Goal: Task Accomplishment & Management: Use online tool/utility

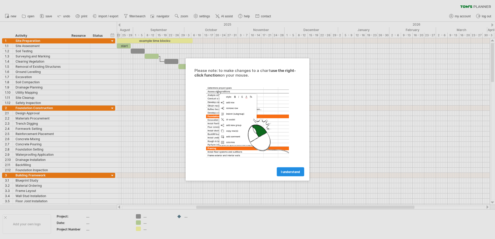
click at [291, 173] on span "I understand" at bounding box center [290, 172] width 19 height 4
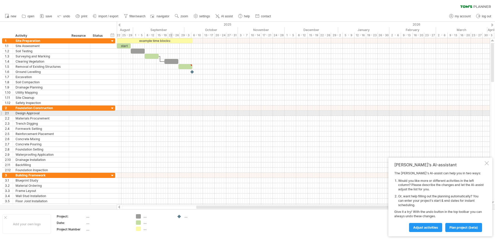
click at [171, 116] on div at bounding box center [303, 113] width 373 height 5
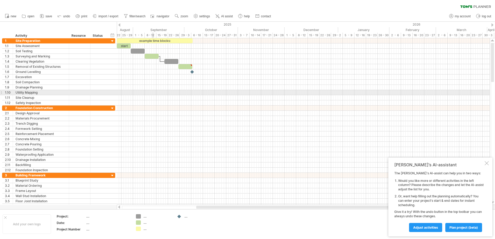
click at [153, 91] on div at bounding box center [303, 92] width 373 height 5
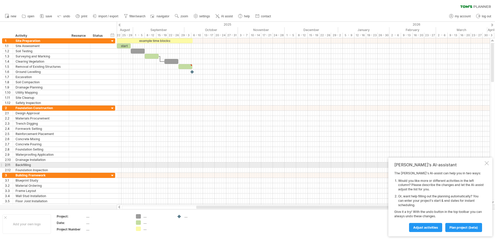
click at [487, 163] on div at bounding box center [487, 163] width 4 height 4
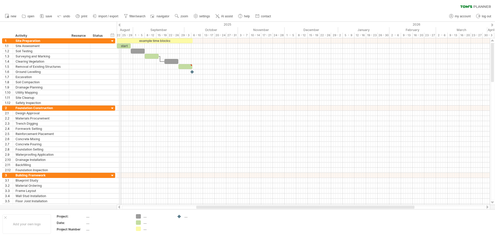
click at [121, 25] on div "2025" at bounding box center [34, 24] width 609 height 5
click at [493, 26] on div at bounding box center [493, 24] width 2 height 3
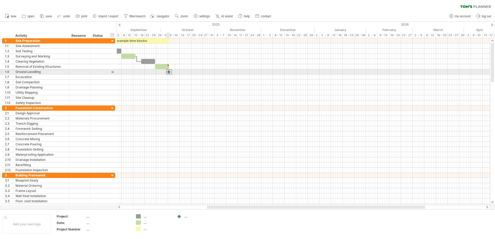
click at [169, 73] on div at bounding box center [169, 71] width 6 height 5
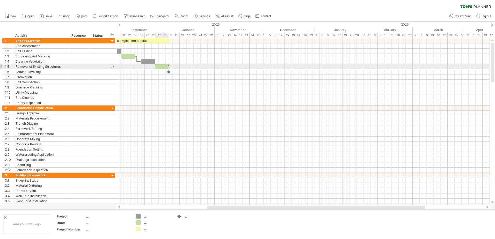
click at [166, 66] on div at bounding box center [162, 66] width 14 height 5
click at [160, 66] on div at bounding box center [162, 66] width 14 height 5
type textarea "**********"
click at [160, 66] on div at bounding box center [162, 66] width 14 height 5
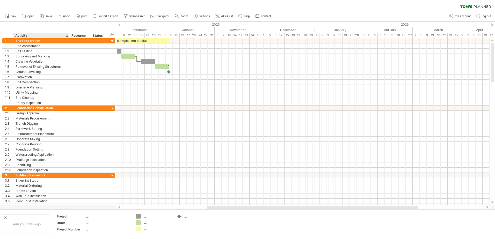
click at [62, 36] on div "Activity" at bounding box center [40, 35] width 51 height 5
click at [67, 35] on div at bounding box center [67, 35] width 2 height 5
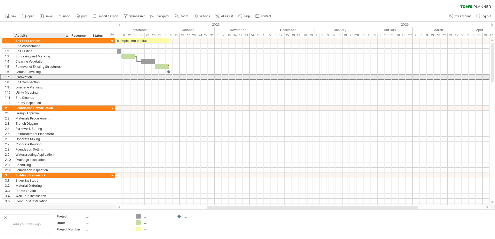
click at [93, 75] on div at bounding box center [98, 77] width 11 height 5
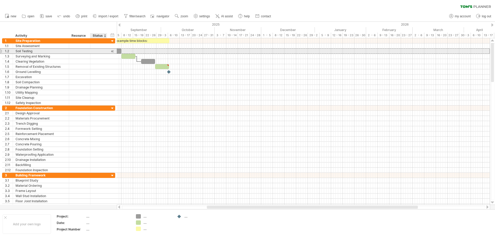
click at [99, 50] on div at bounding box center [98, 51] width 11 height 5
click at [112, 52] on div at bounding box center [112, 51] width 5 height 5
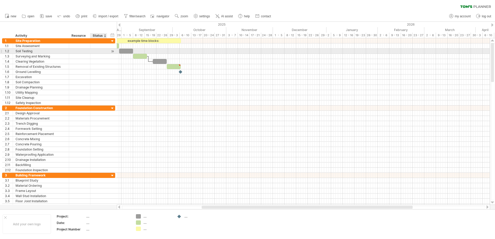
click at [112, 52] on div at bounding box center [112, 51] width 5 height 5
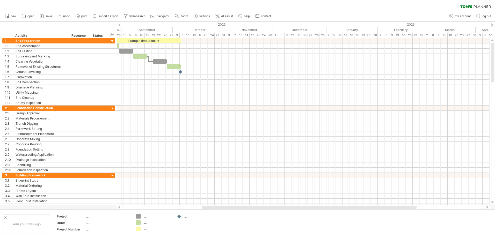
click at [119, 25] on div at bounding box center [119, 24] width 2 height 3
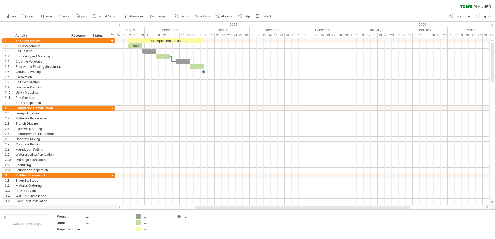
click at [119, 25] on div at bounding box center [119, 24] width 2 height 3
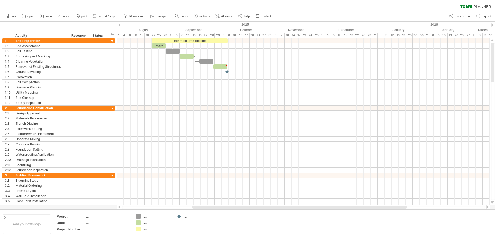
click at [119, 25] on div at bounding box center [119, 24] width 2 height 3
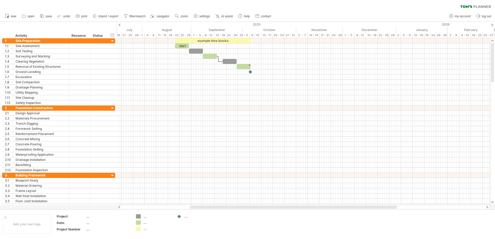
click at [119, 25] on div at bounding box center [119, 24] width 2 height 3
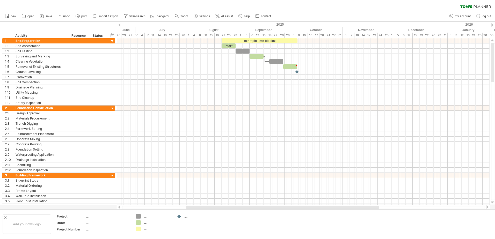
click at [119, 25] on div at bounding box center [119, 24] width 2 height 3
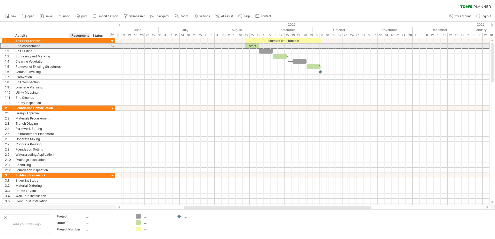
click at [83, 46] on div at bounding box center [80, 46] width 16 height 5
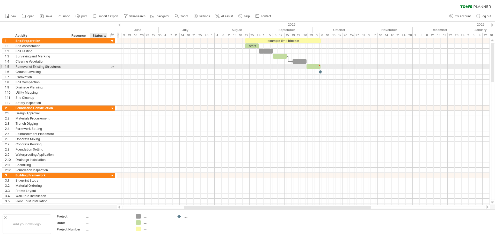
click at [112, 67] on div at bounding box center [112, 66] width 5 height 5
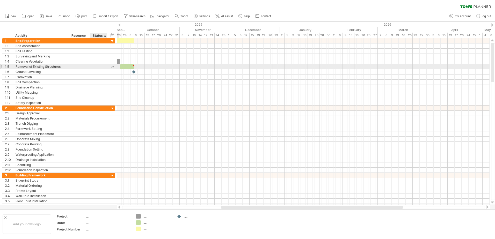
click at [112, 67] on div at bounding box center [112, 66] width 5 height 5
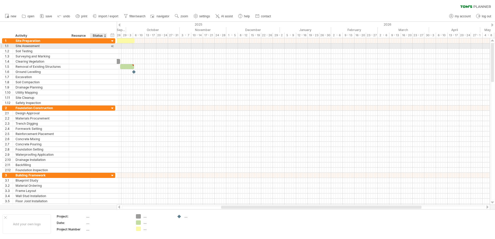
click at [112, 46] on div at bounding box center [112, 46] width 5 height 5
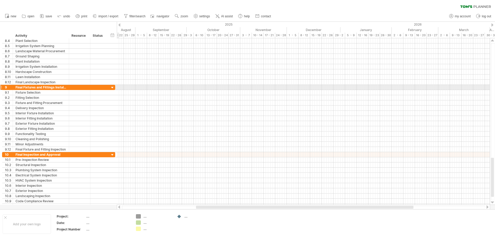
click at [111, 87] on div at bounding box center [112, 88] width 5 height 5
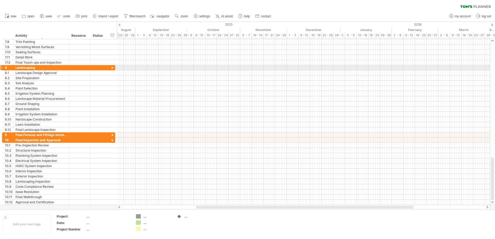
click at [112, 69] on div at bounding box center [112, 68] width 5 height 5
